Goal: Information Seeking & Learning: Learn about a topic

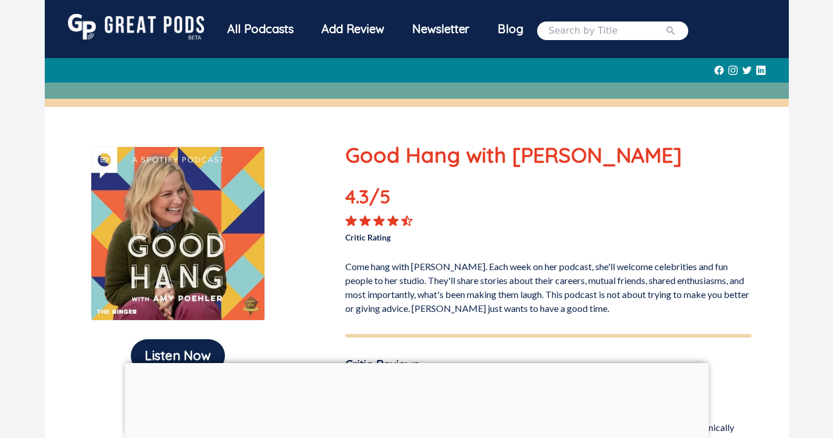
click at [290, 28] on div "All Podcasts" at bounding box center [260, 29] width 94 height 30
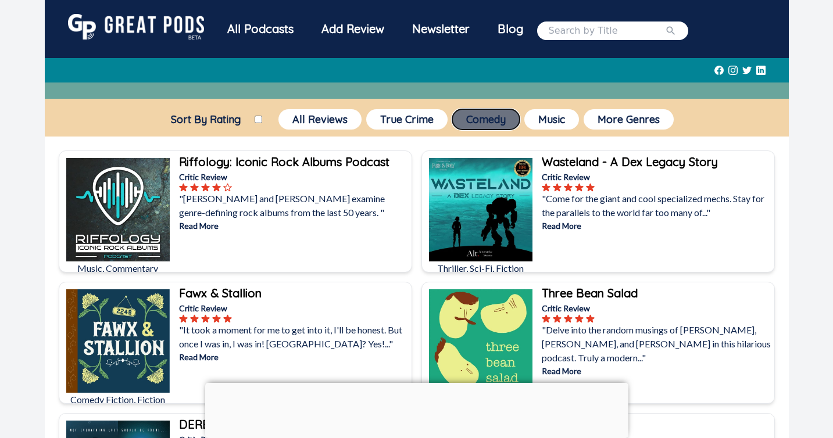
click at [505, 126] on button "Comedy" at bounding box center [485, 119] width 67 height 20
